Goal: Information Seeking & Learning: Learn about a topic

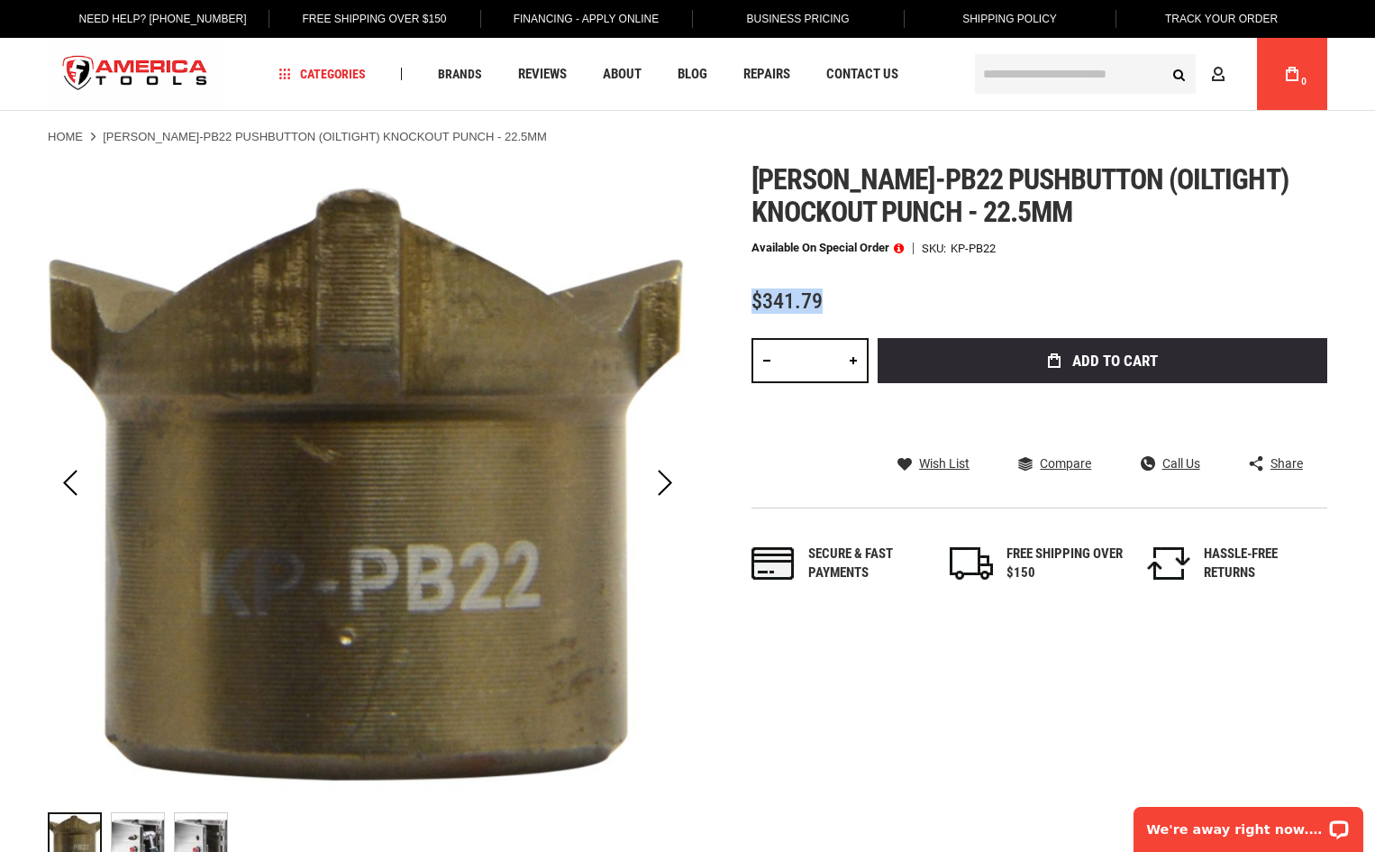
drag, startPoint x: 757, startPoint y: 300, endPoint x: 826, endPoint y: 300, distance: 69.4
click at [826, 300] on div "$341.79" at bounding box center [1040, 301] width 576 height 23
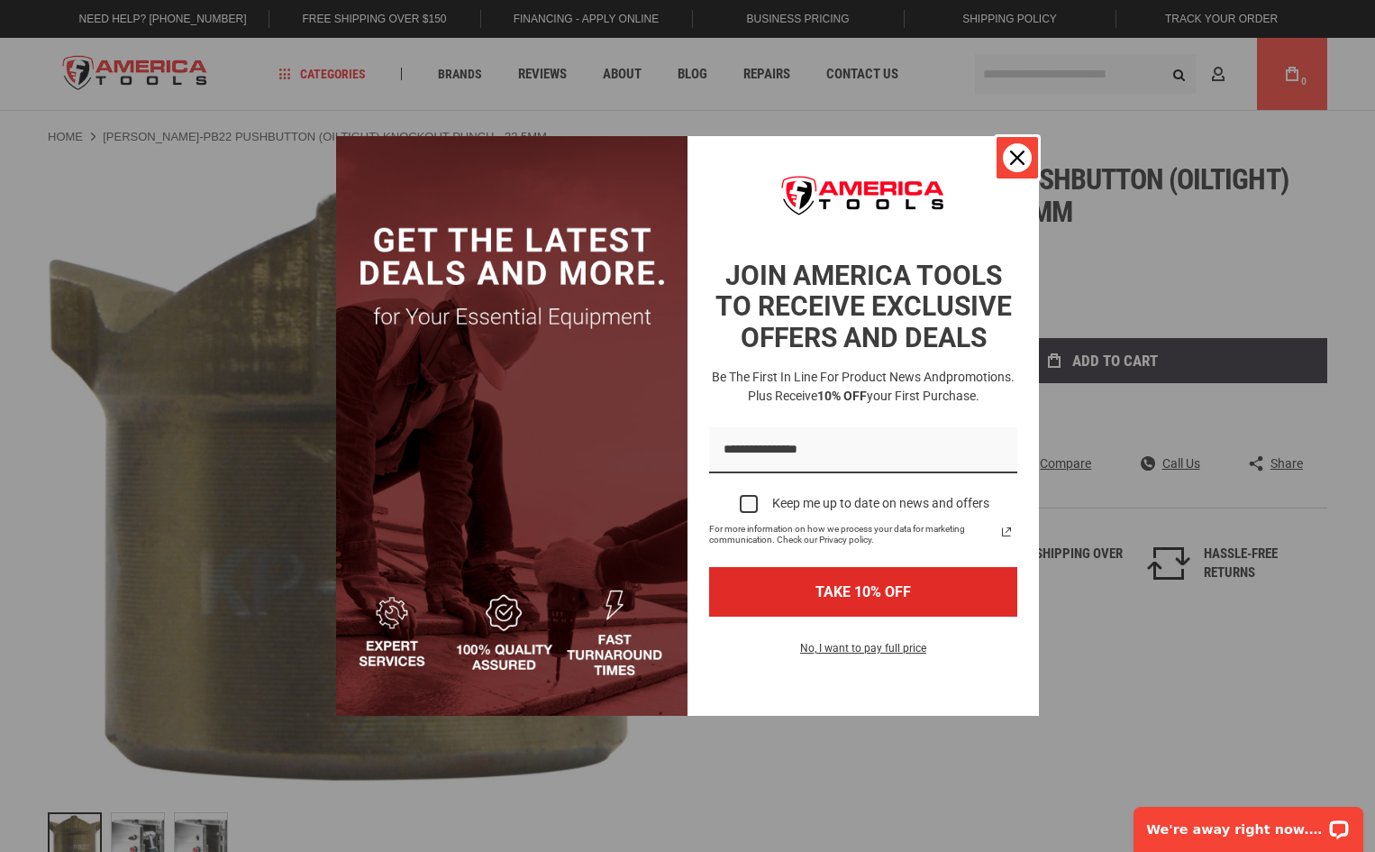
click at [1007, 158] on div "Close" at bounding box center [1017, 157] width 29 height 29
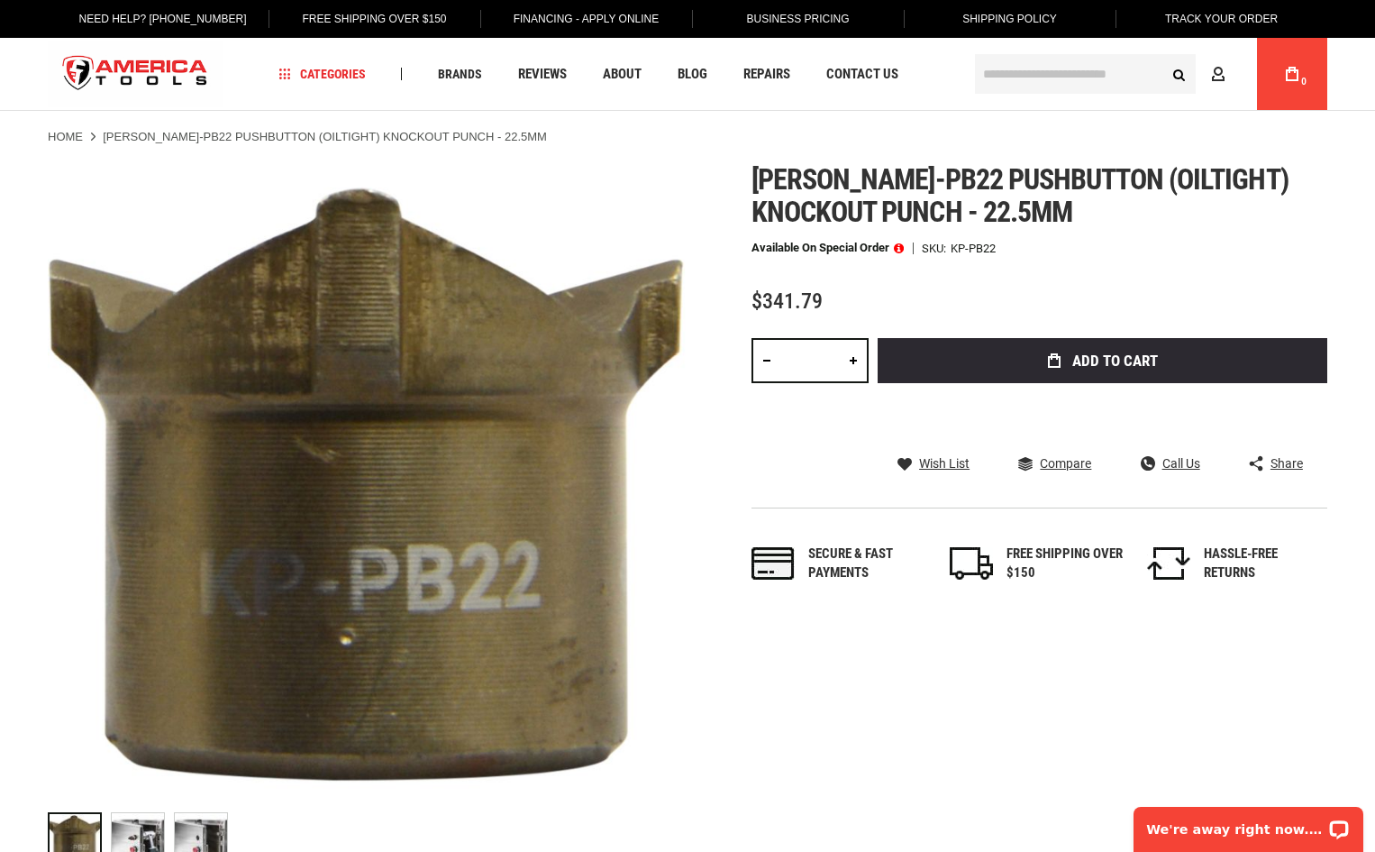
click at [972, 251] on div "KP-PB22" at bounding box center [973, 248] width 45 height 12
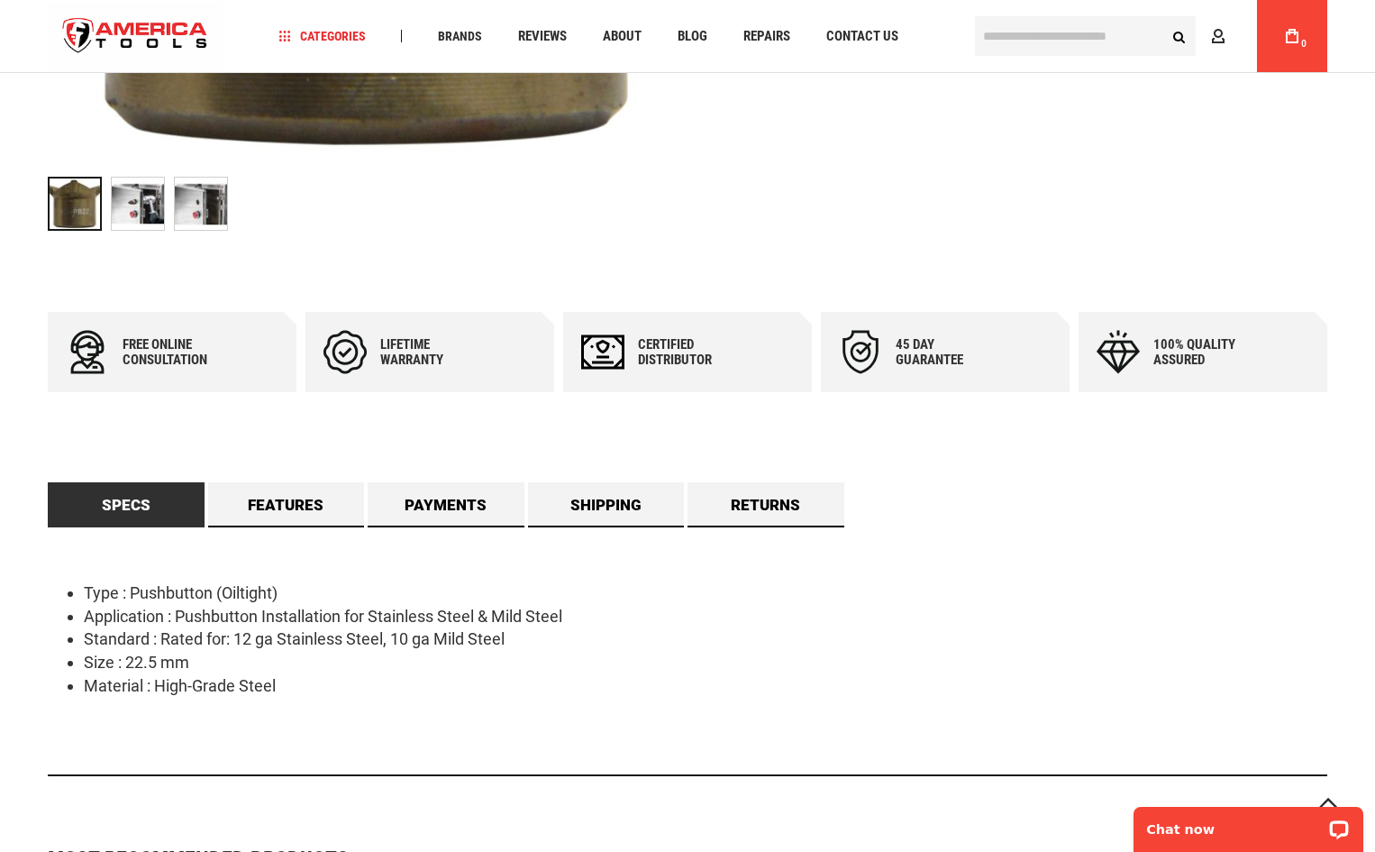
scroll to position [661, 0]
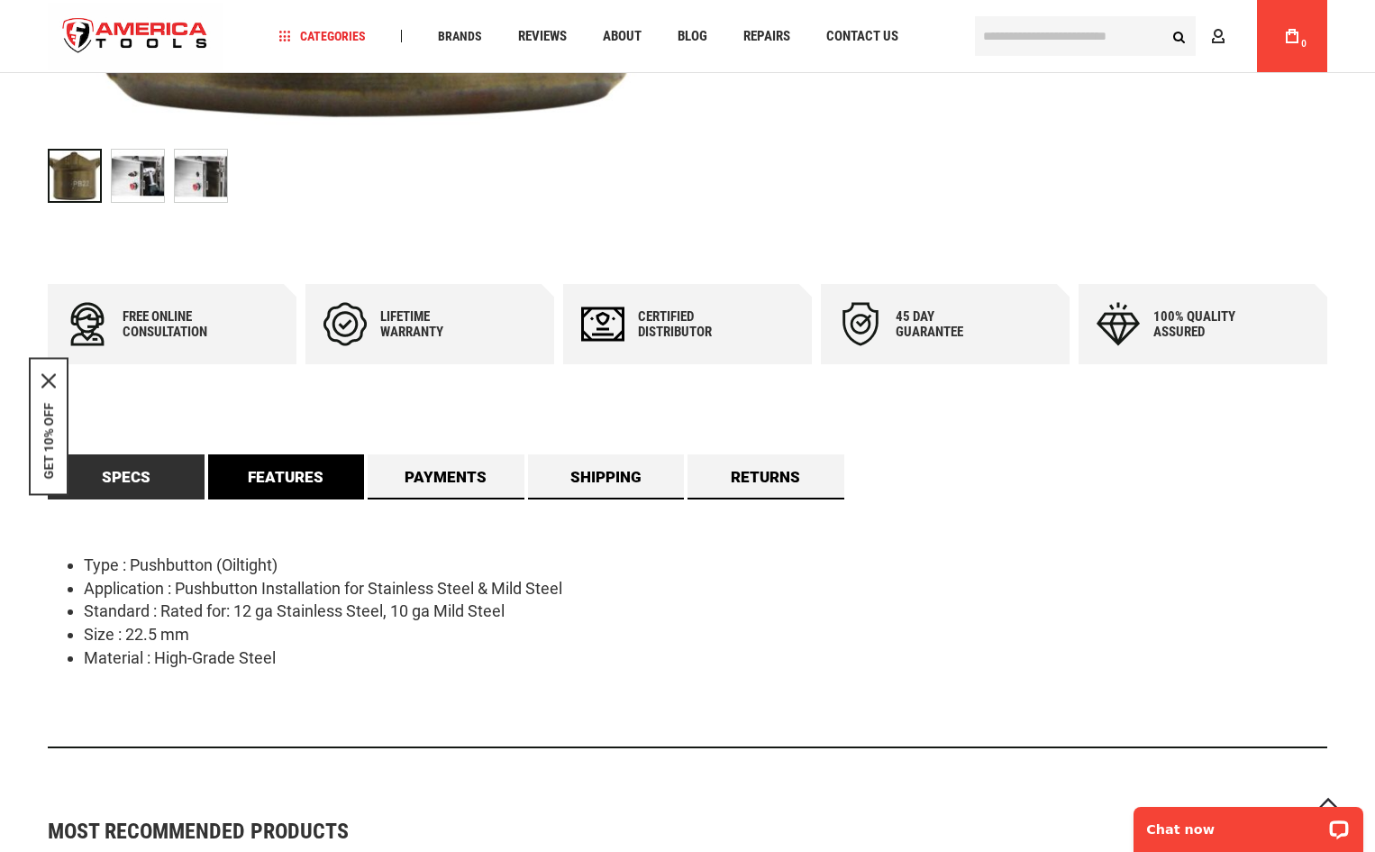
click at [307, 488] on link "Features" at bounding box center [286, 476] width 157 height 45
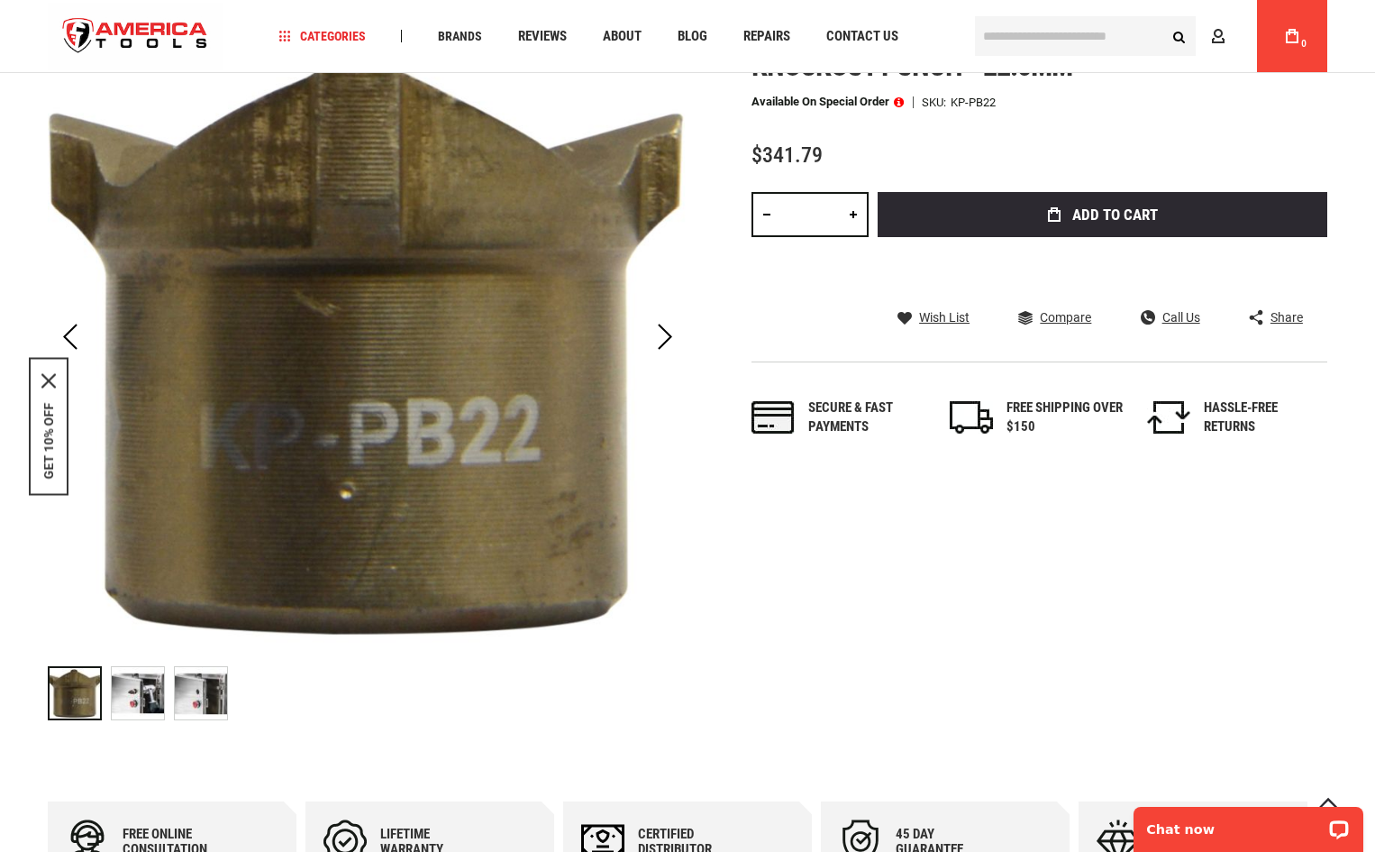
scroll to position [120, 0]
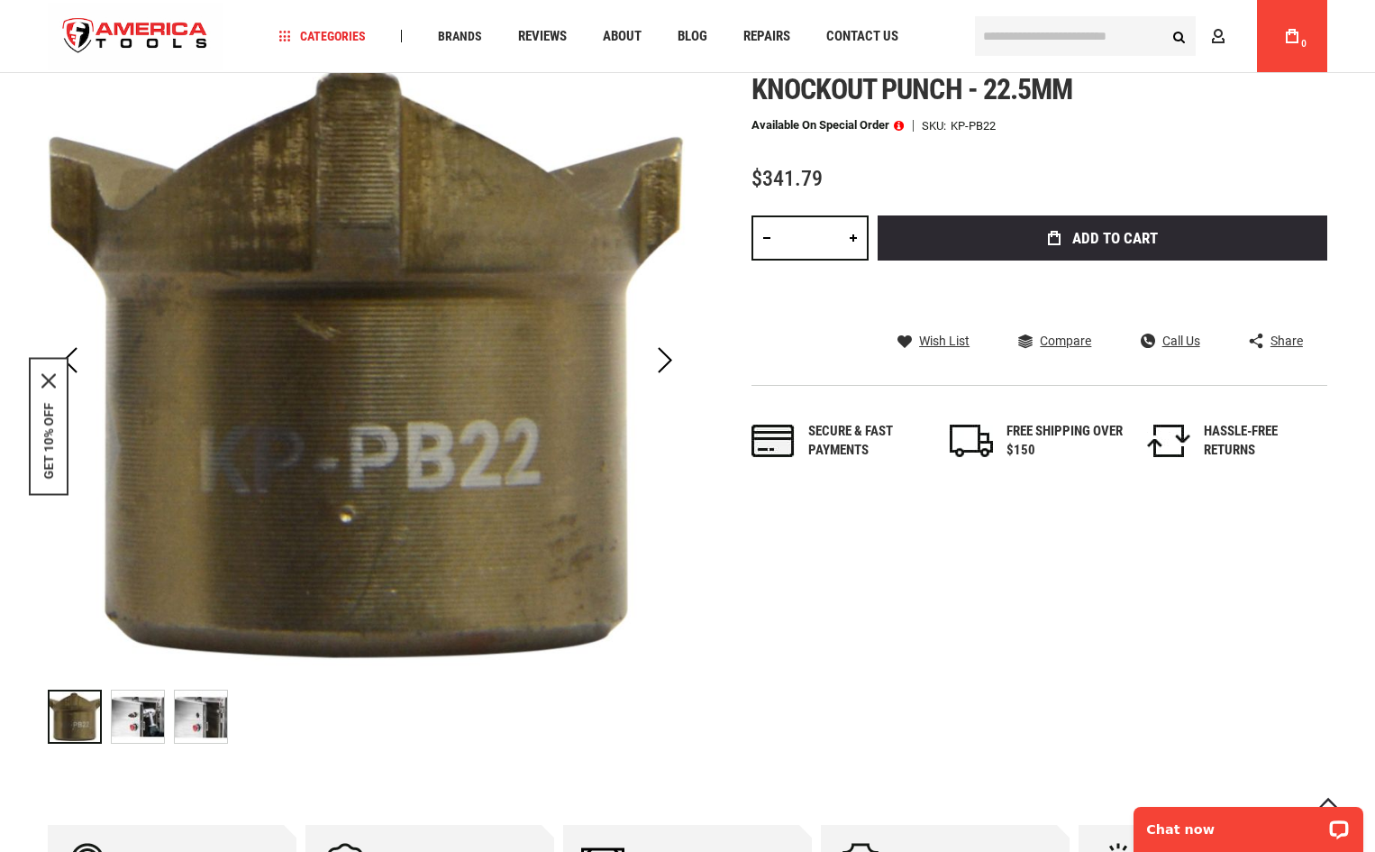
click at [199, 728] on img "GREENLEE KP-PB22 PUSHBUTTON (OILTIGHT) KNOCKOUT PUNCH - 22.5MM" at bounding box center [201, 716] width 52 height 52
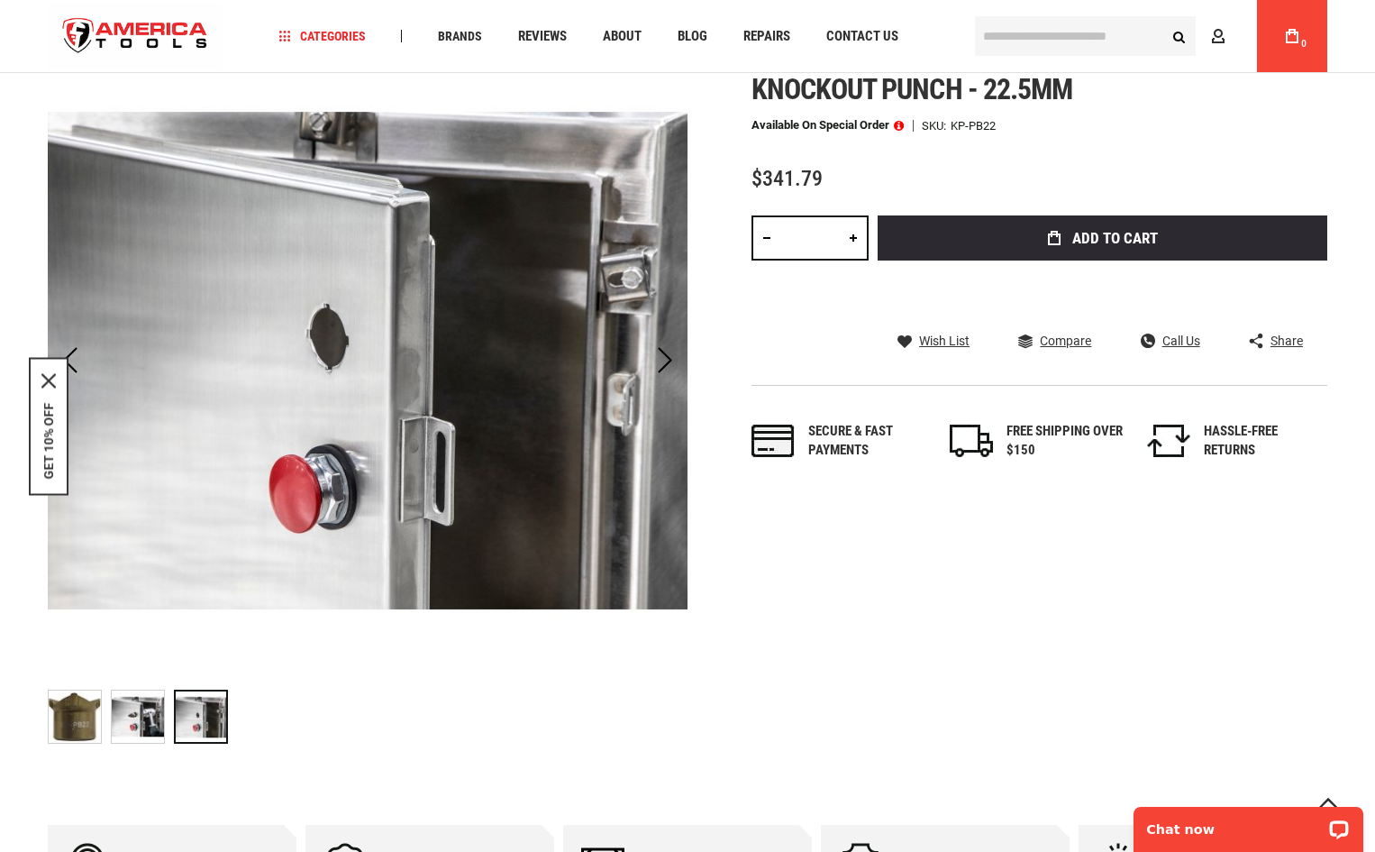
click at [133, 715] on img "GREENLEE KP-PB22 PUSHBUTTON (OILTIGHT) KNOCKOUT PUNCH - 22.5MM" at bounding box center [138, 716] width 52 height 52
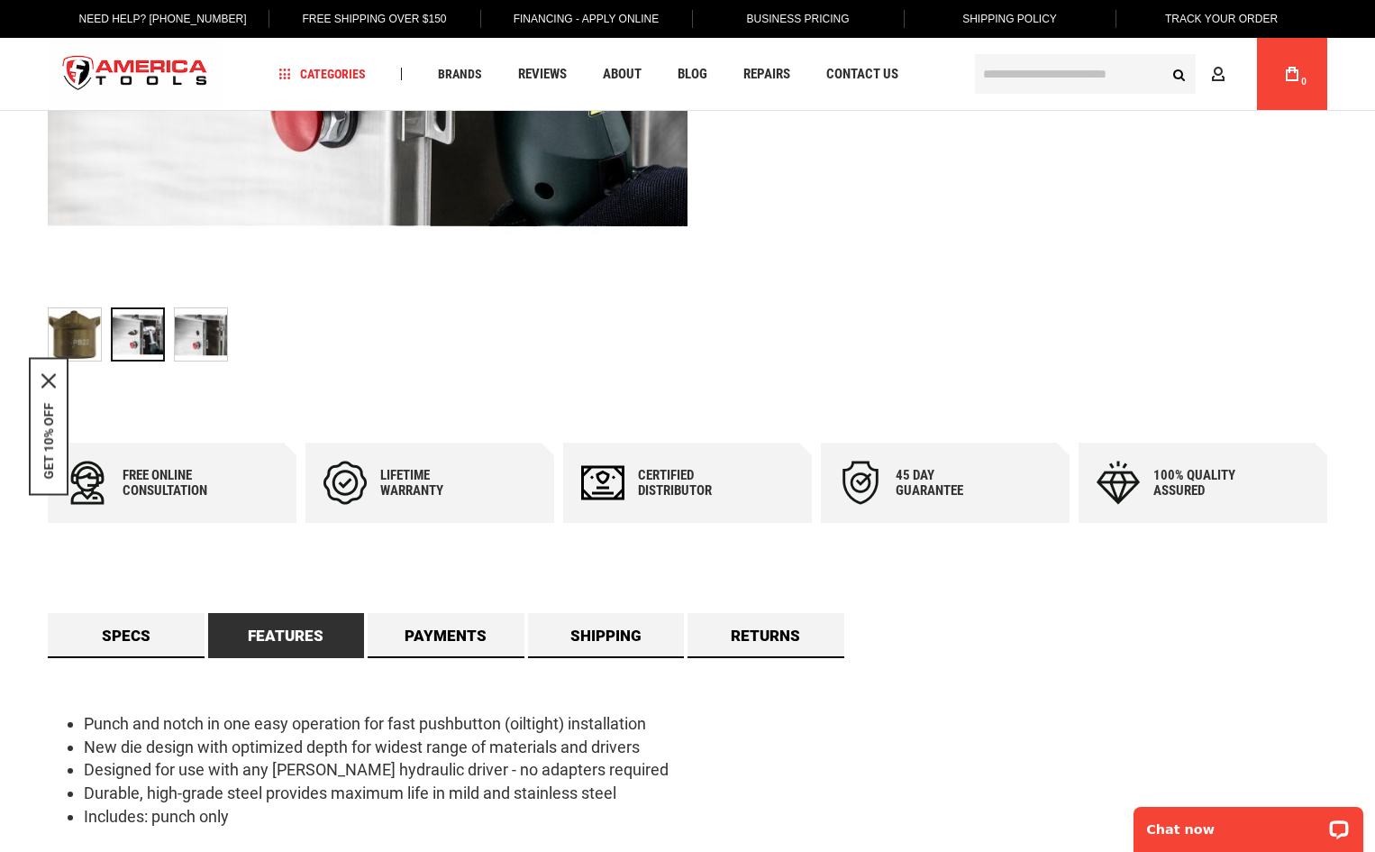
scroll to position [0, 0]
